Goal: Obtain resource: Download file/media

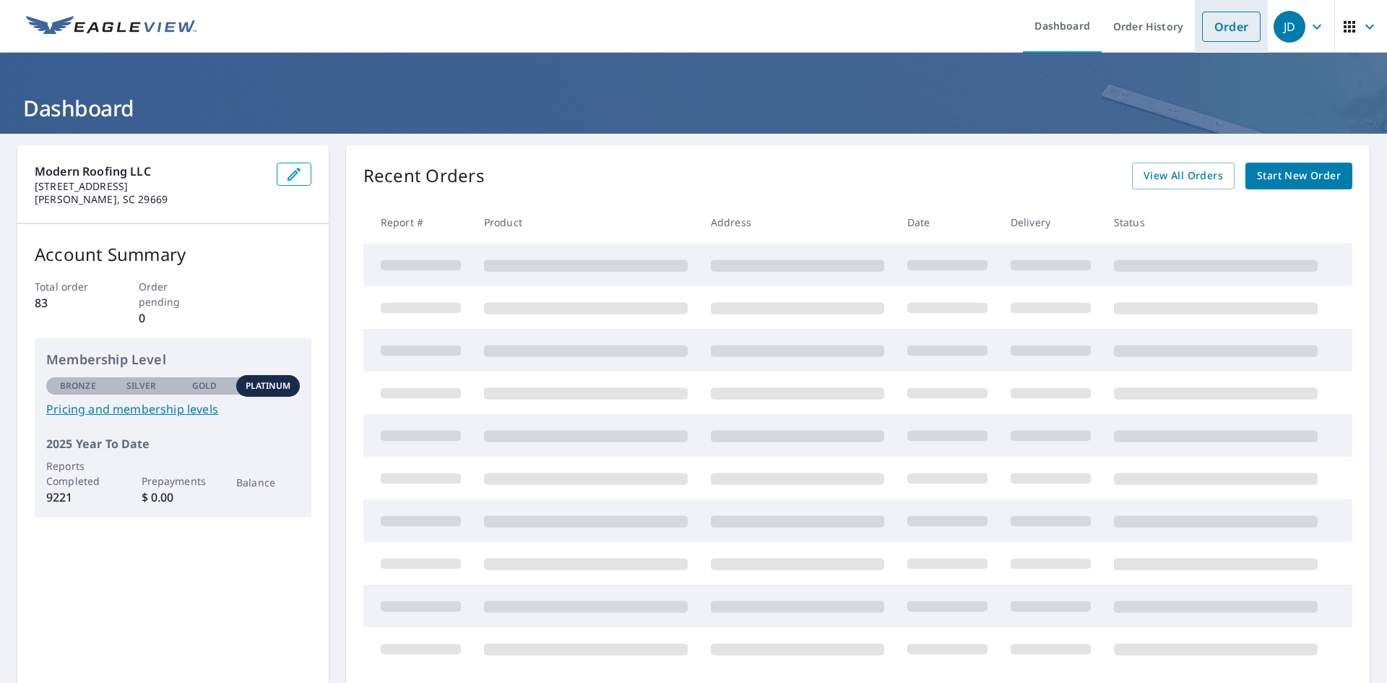
click at [1212, 42] on li "Order" at bounding box center [1231, 26] width 73 height 53
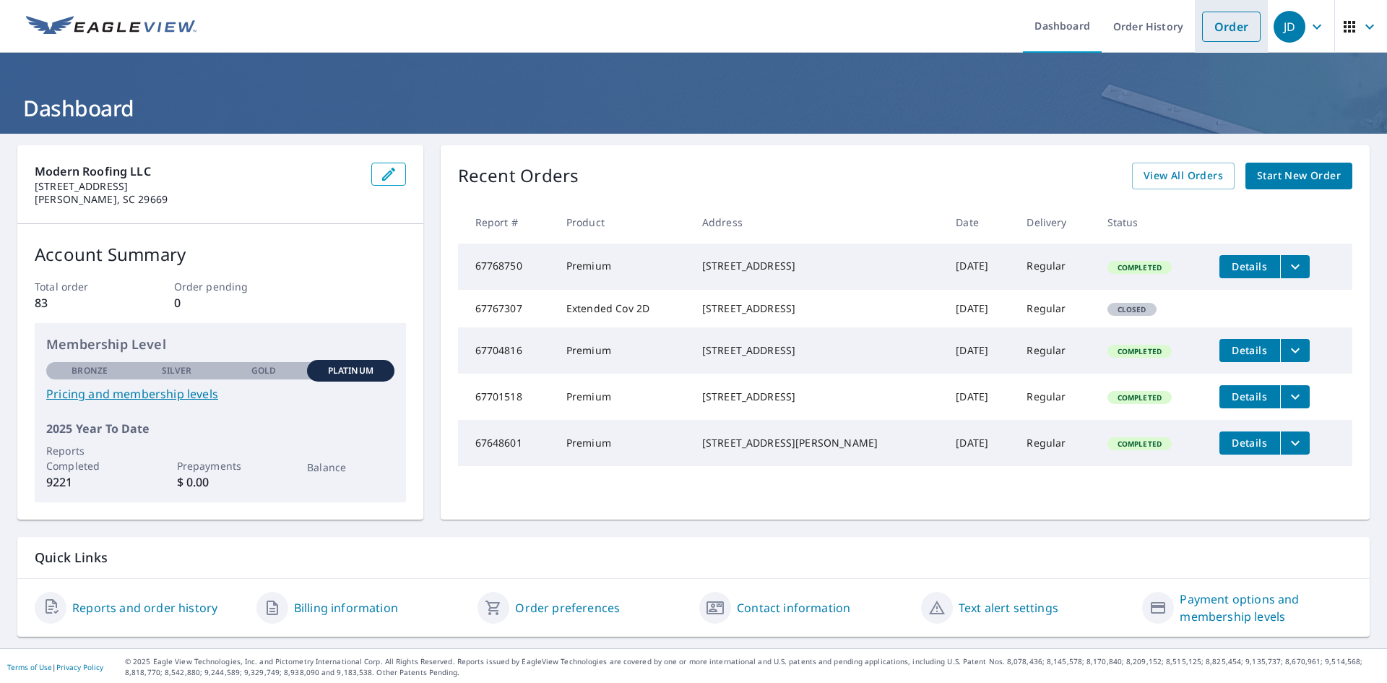
click at [1217, 38] on link "Order" at bounding box center [1231, 27] width 59 height 30
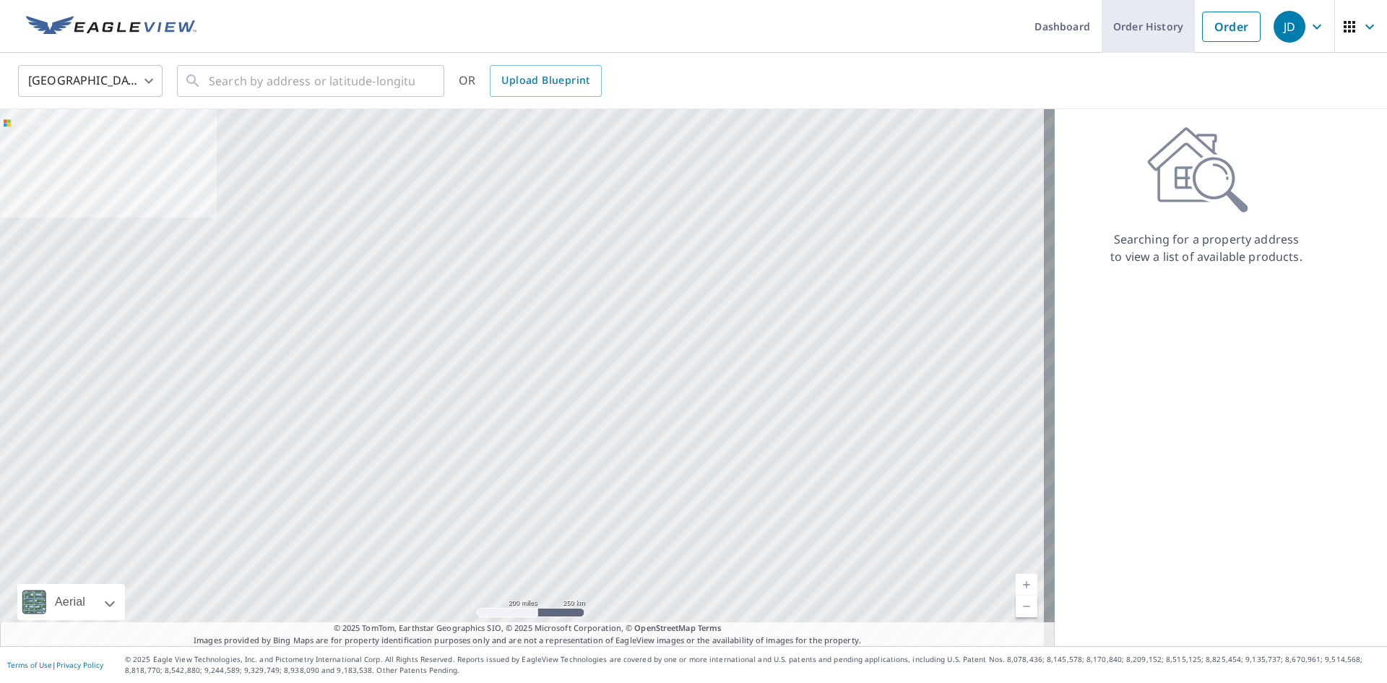
click at [1170, 14] on link "Order History" at bounding box center [1148, 26] width 93 height 53
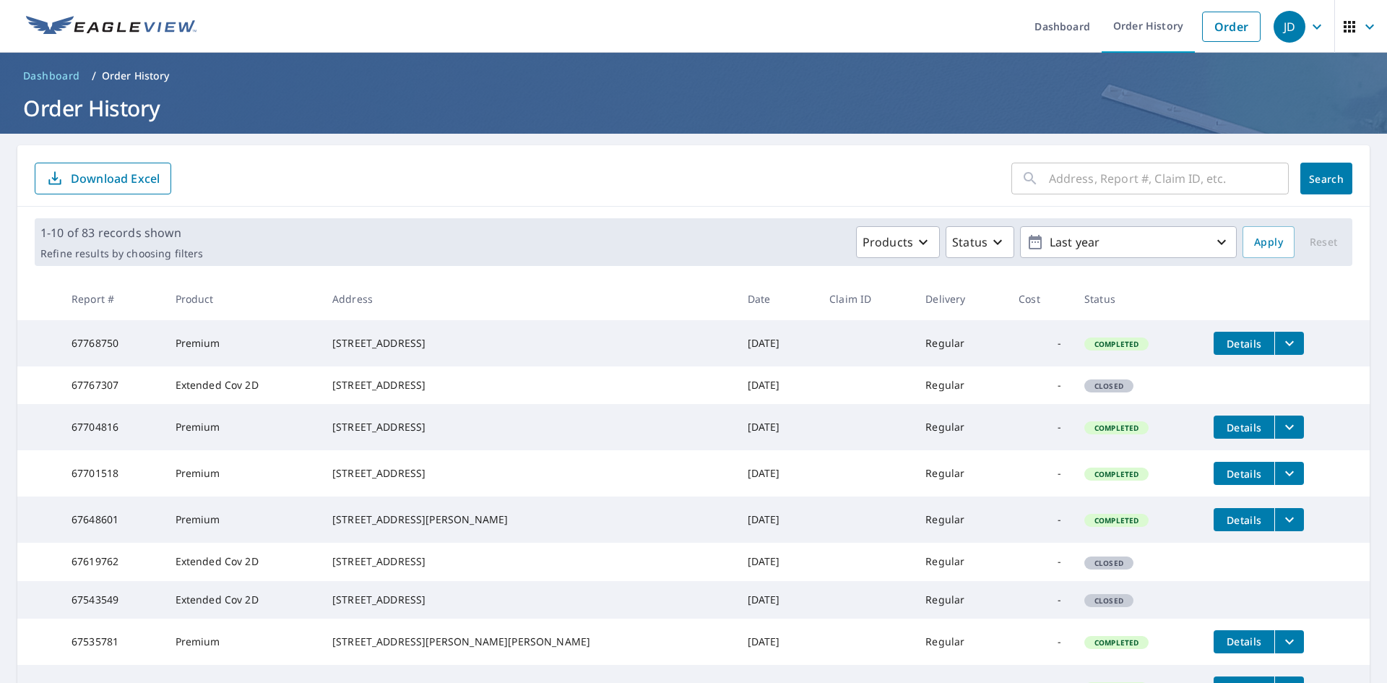
click at [1281, 340] on icon "filesDropdownBtn-67768750" at bounding box center [1289, 343] width 17 height 17
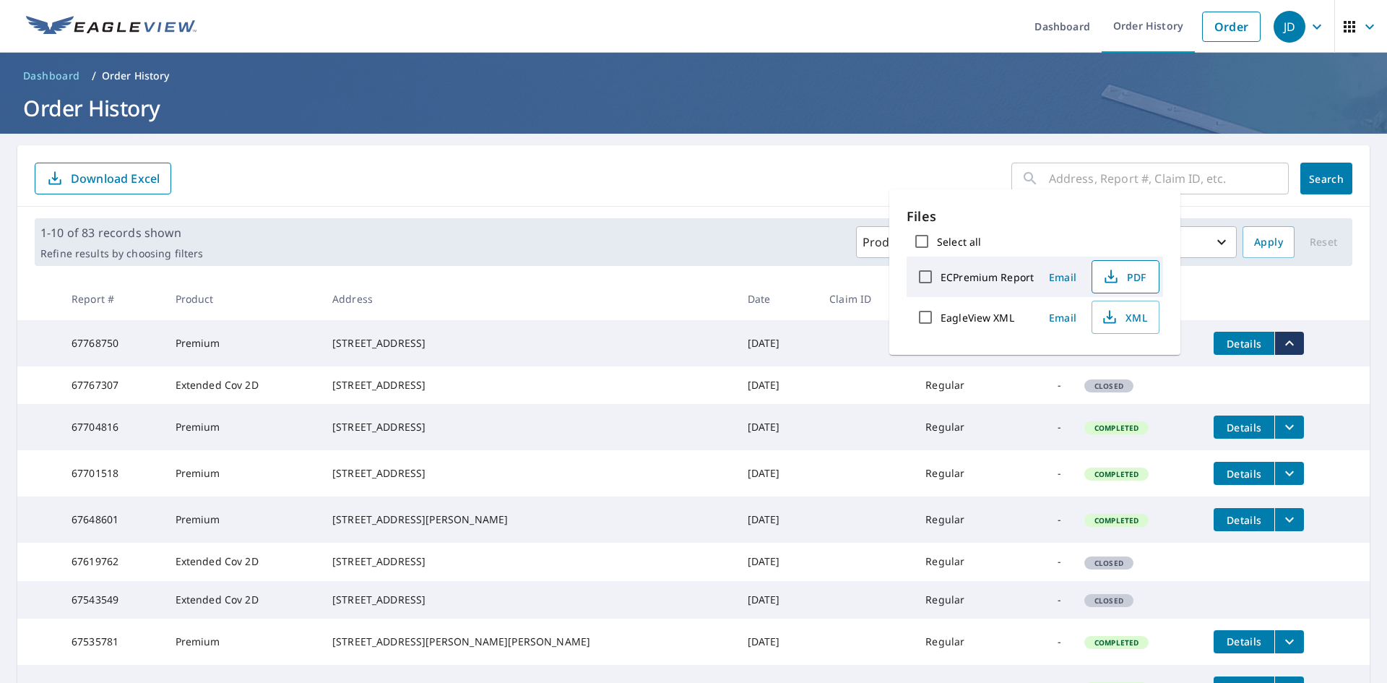
click at [1123, 280] on span "PDF" at bounding box center [1124, 276] width 46 height 17
